Goal: Transaction & Acquisition: Purchase product/service

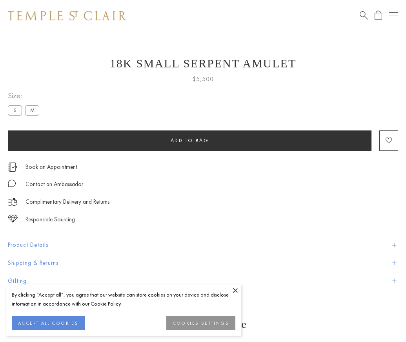
click at [189, 140] on span "Add to bag" at bounding box center [190, 140] width 38 height 7
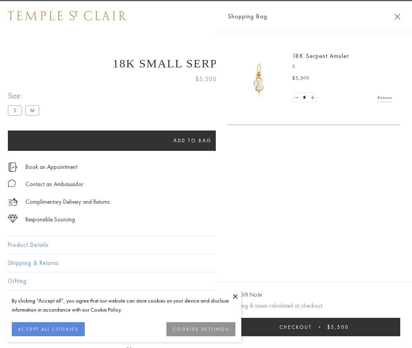
click at [324, 327] on button "Checkout $5,500" at bounding box center [314, 327] width 173 height 18
